Goal: Task Accomplishment & Management: Manage account settings

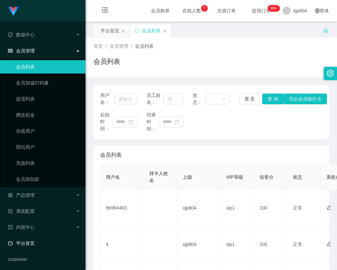
click at [22, 243] on link "平台首页" at bounding box center [44, 242] width 72 height 13
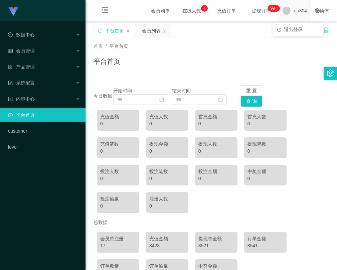
click at [297, 13] on span "xjp804" at bounding box center [300, 10] width 14 height 21
click at [293, 27] on span "退出登录" at bounding box center [293, 29] width 19 height 5
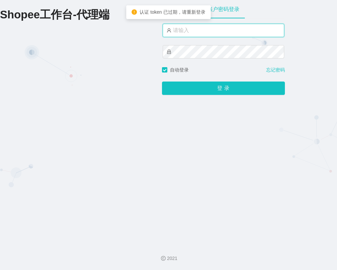
click at [213, 31] on input "text" at bounding box center [222, 30] width 121 height 13
type input "yn04"
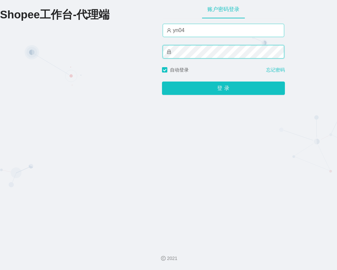
click at [162, 81] on button "登 录" at bounding box center [223, 87] width 123 height 13
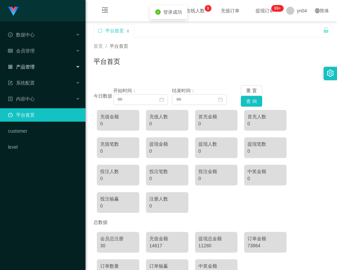
click at [32, 65] on span "产品管理" at bounding box center [21, 66] width 27 height 5
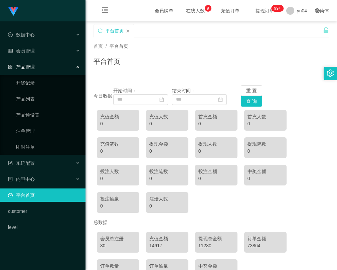
click at [32, 65] on span "产品管理" at bounding box center [21, 66] width 27 height 5
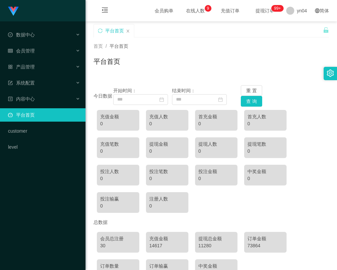
scroll to position [44, 0]
